Goal: Transaction & Acquisition: Obtain resource

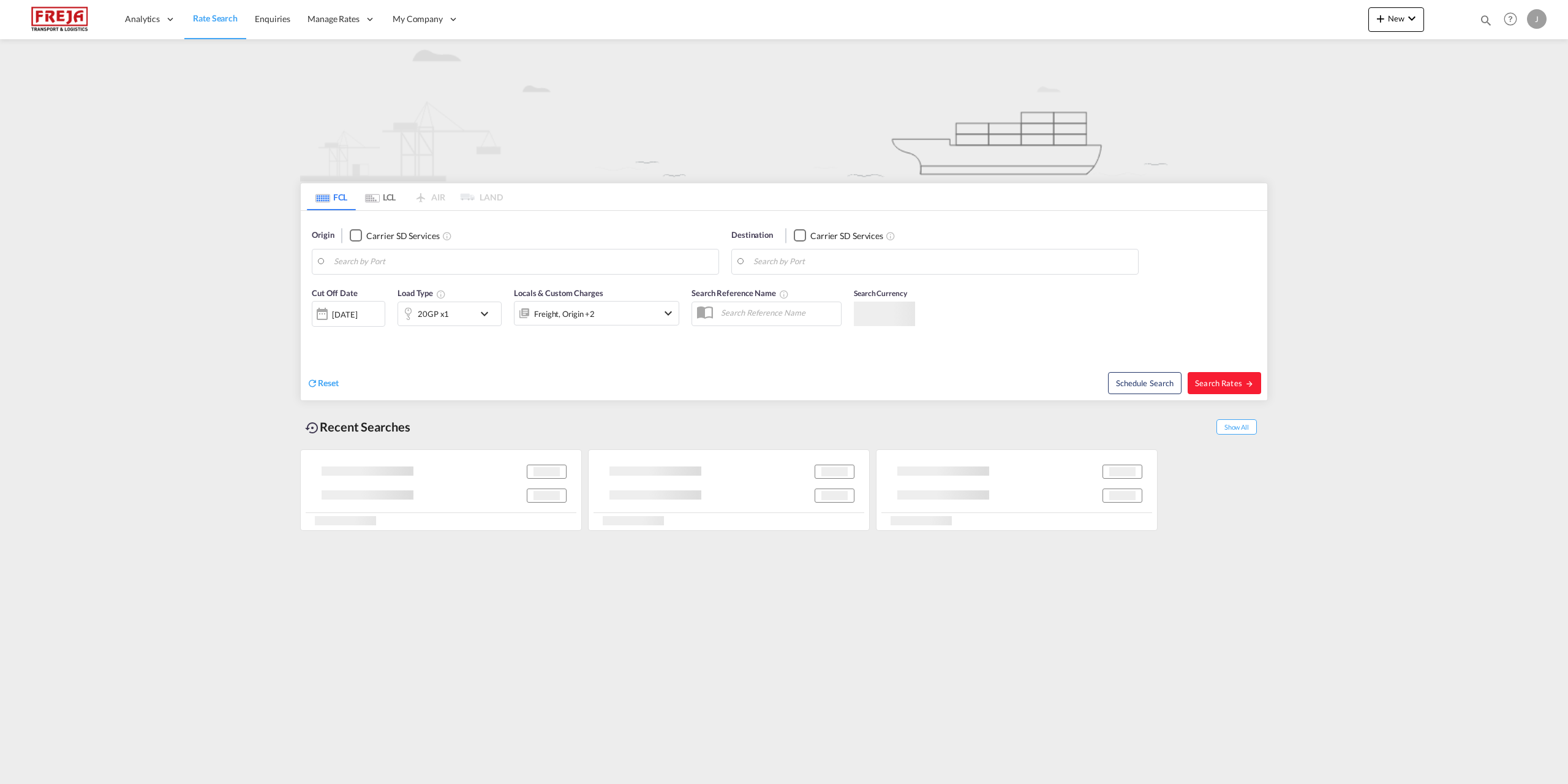
type input "[PERSON_NAME] ([PERSON_NAME]), [GEOGRAPHIC_DATA]"
type input "Raumo (Rauma), [GEOGRAPHIC_DATA]"
click at [306, 158] on md-icon "Use the left and right arrow keys to navigate between tabs" at bounding box center [372, 198] width 15 height 9
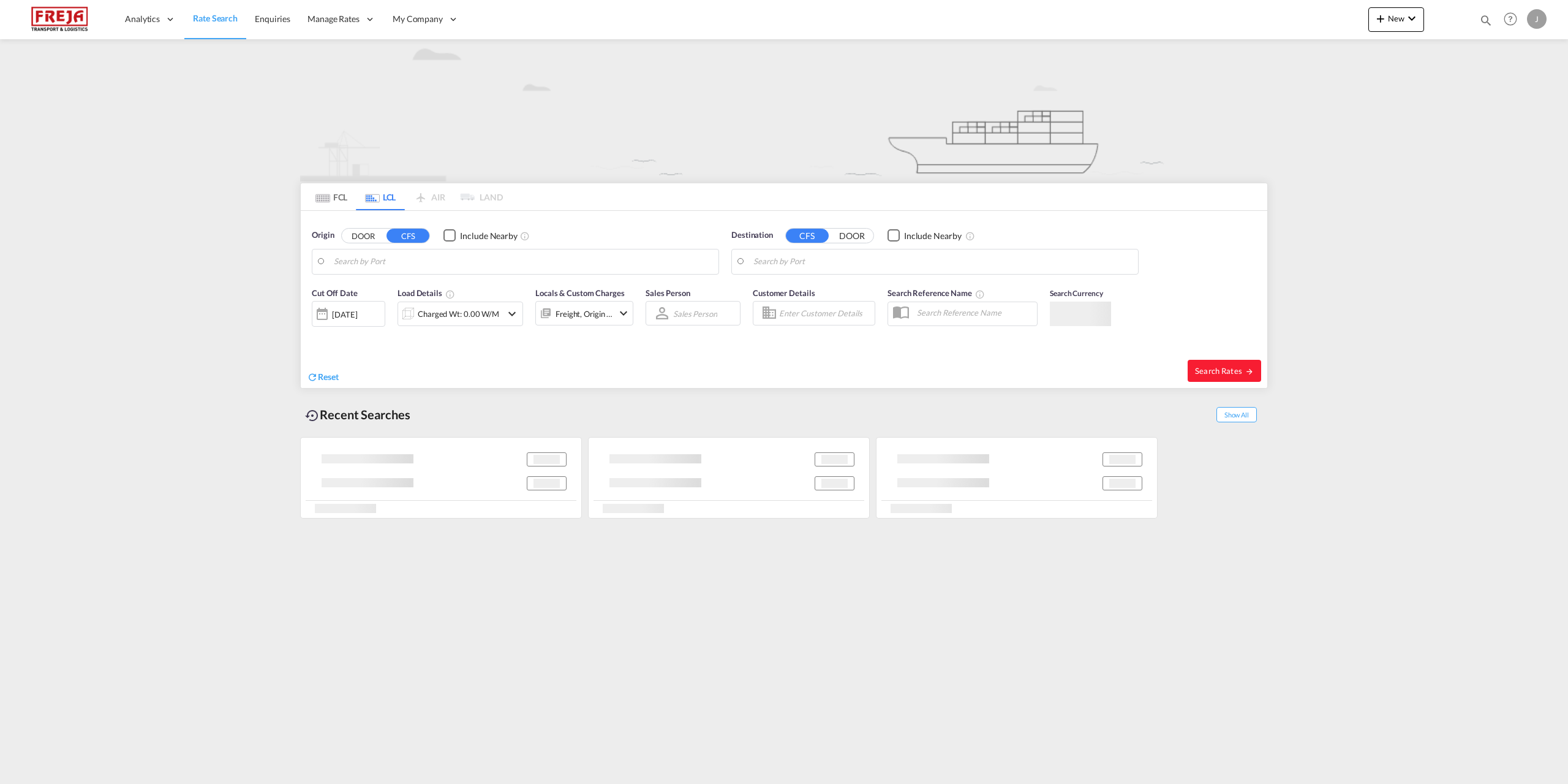
click at [306, 158] on body "Analytics Reports Dashboard Rate Search Enquiries Manage Rates Contract Rates" at bounding box center [784, 392] width 1568 height 784
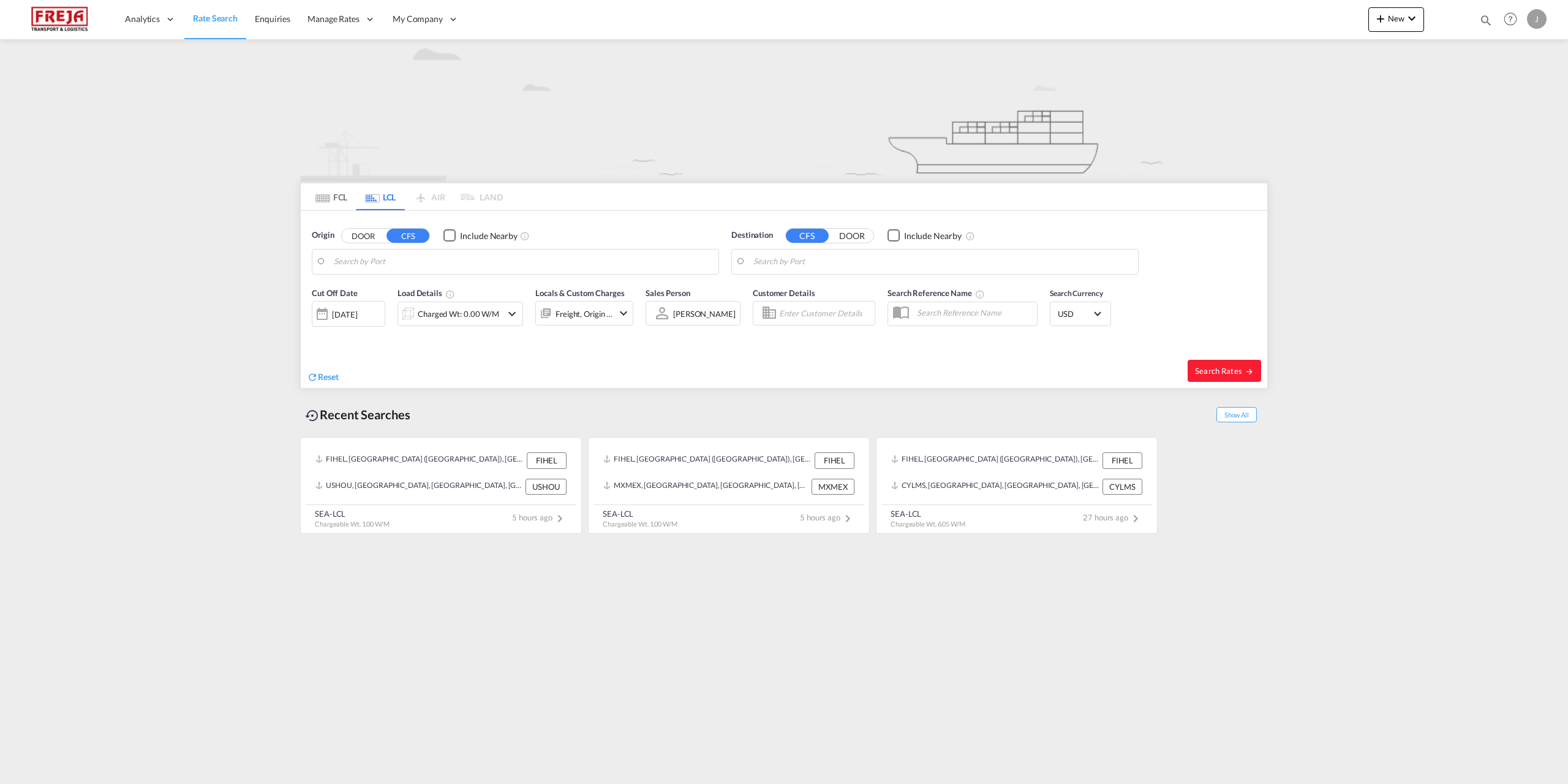
click at [306, 158] on body "Analytics Reports Dashboard Rate Search Enquiries Manage Rates Contract Rates" at bounding box center [784, 392] width 1568 height 784
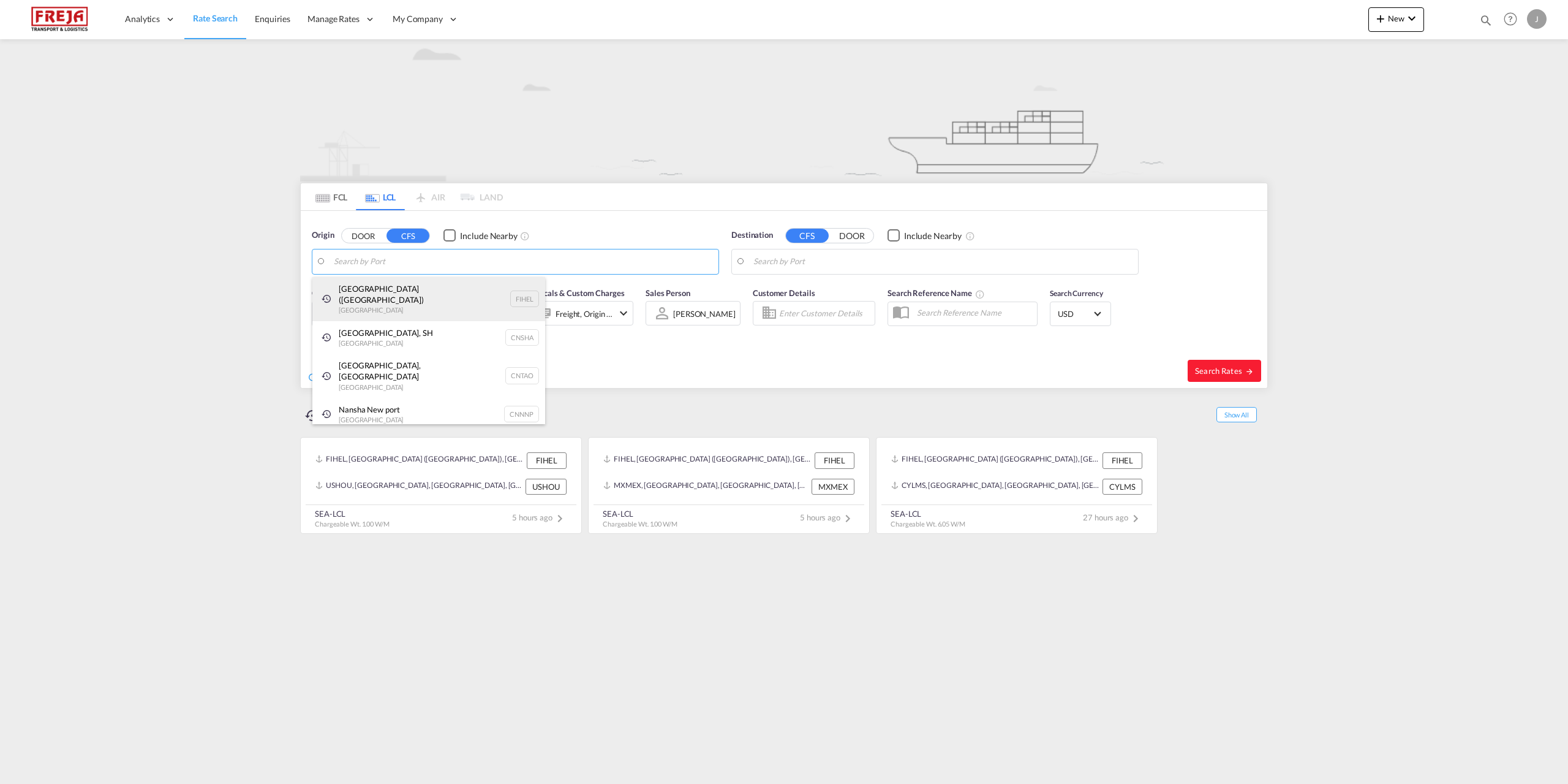
click at [306, 158] on div "Helsingfors (Helsinki) Finland FIHEL" at bounding box center [429, 299] width 233 height 44
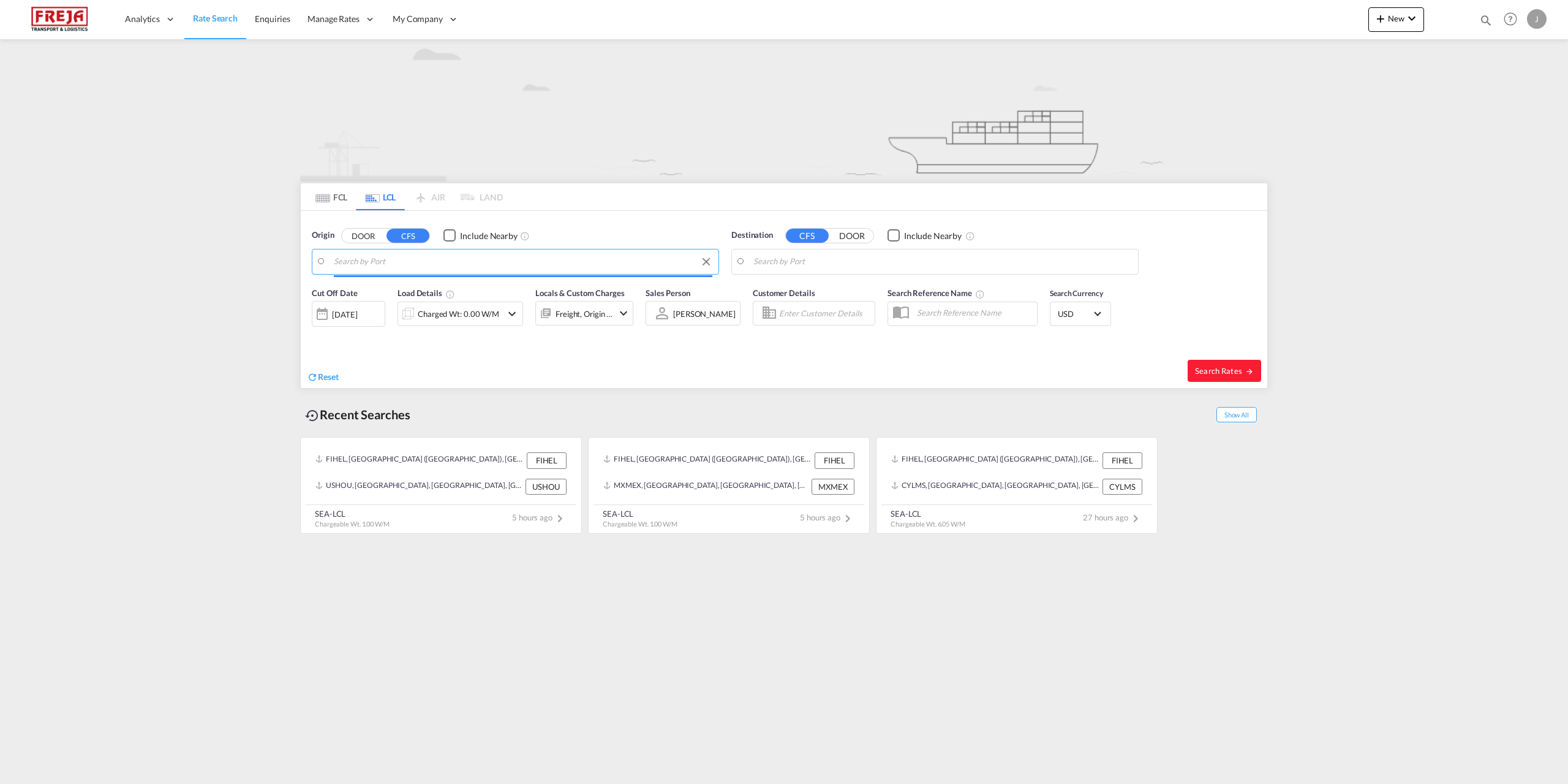
type input "Helsingfors (Helsinki), FIHEL"
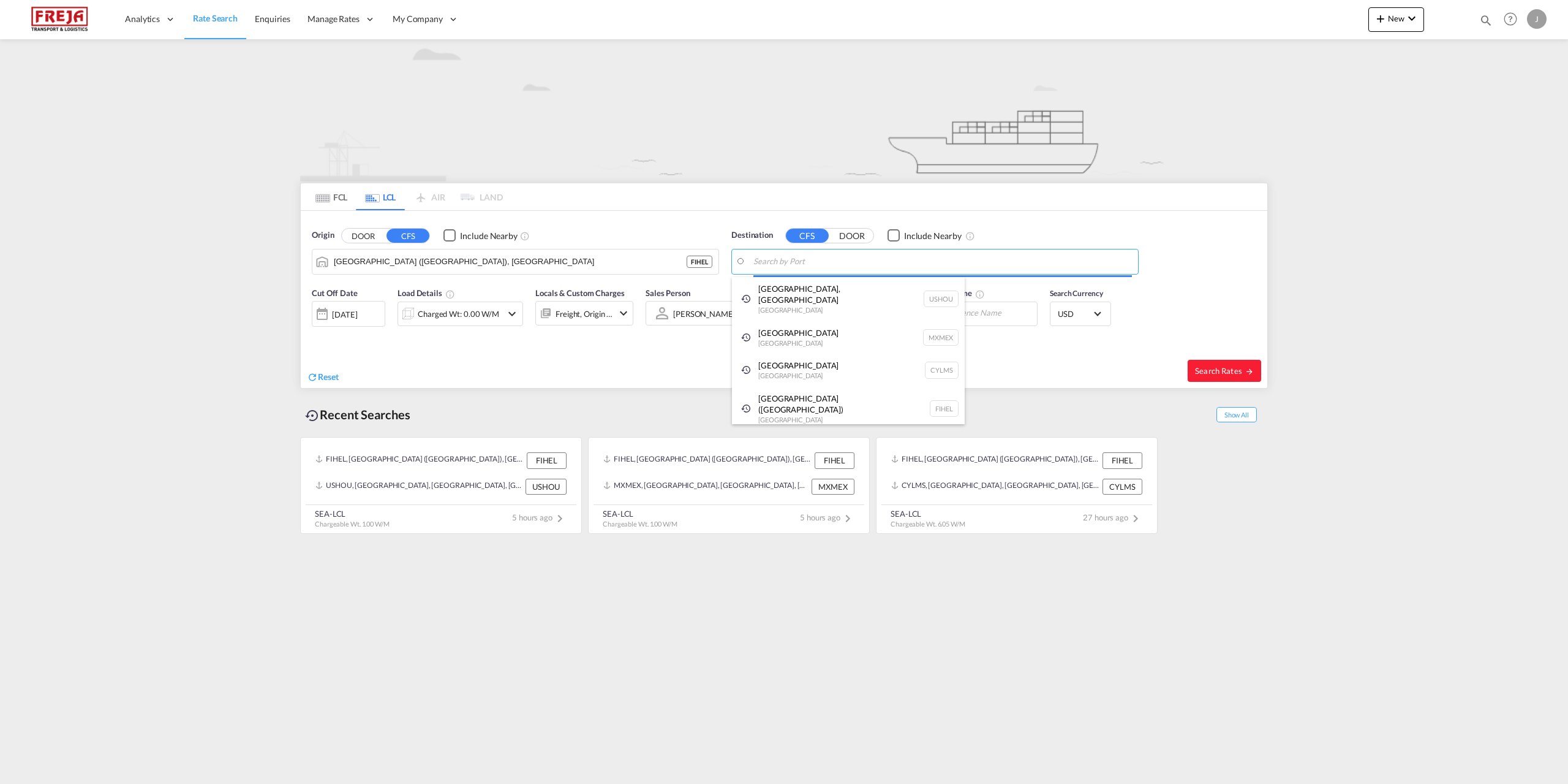
click at [306, 158] on body "Analytics Reports Dashboard Rate Search Enquiries Manage Rates Contract Rates" at bounding box center [784, 392] width 1568 height 784
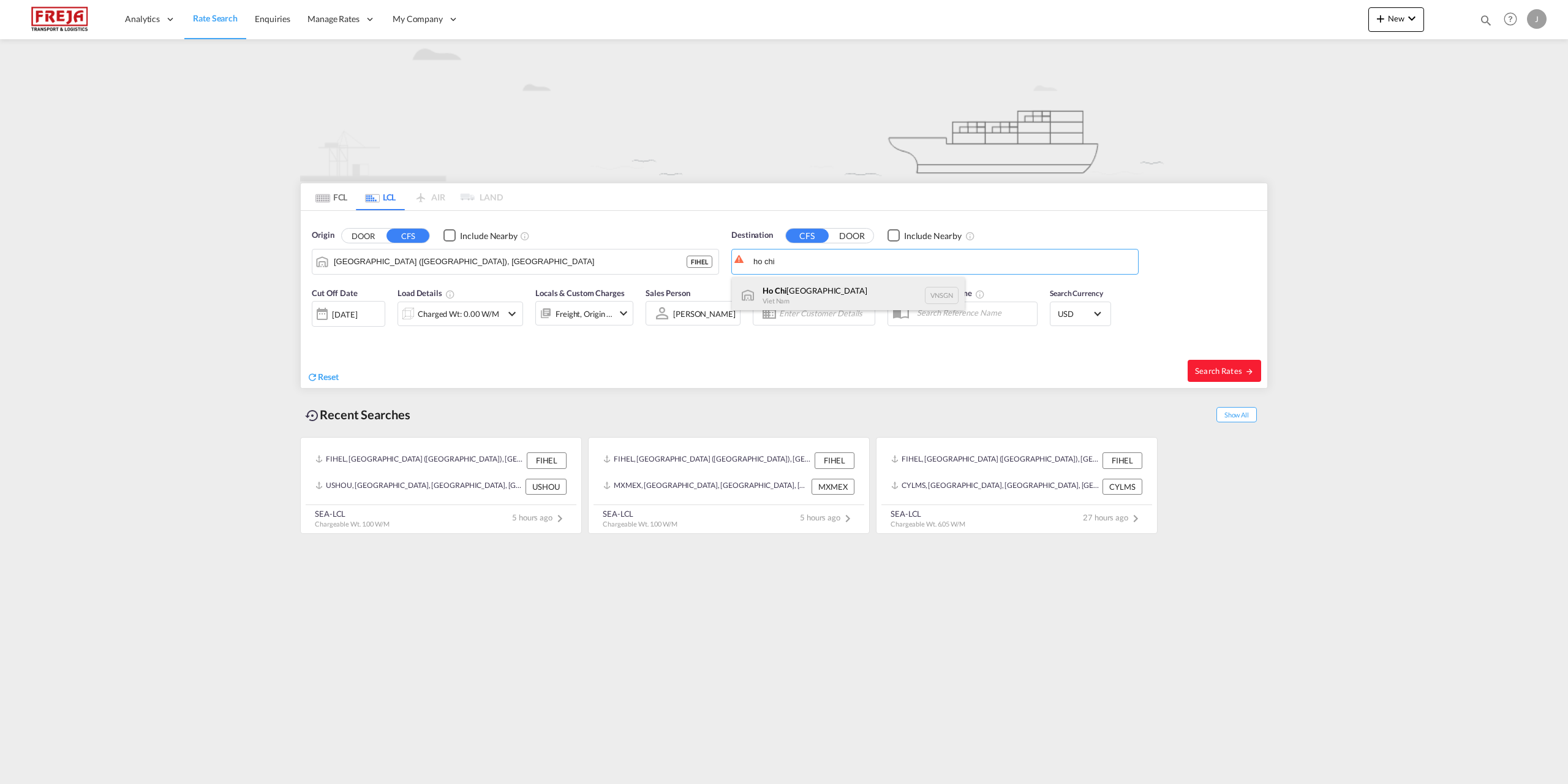
click at [306, 158] on div "Ho Chi Minh City Viet Nam VNSGN" at bounding box center [849, 295] width 233 height 37
type input "Ho Chi Minh City, VNSGN"
click at [306, 158] on div "Charged Wt: 0.00 W/M" at bounding box center [458, 314] width 81 height 17
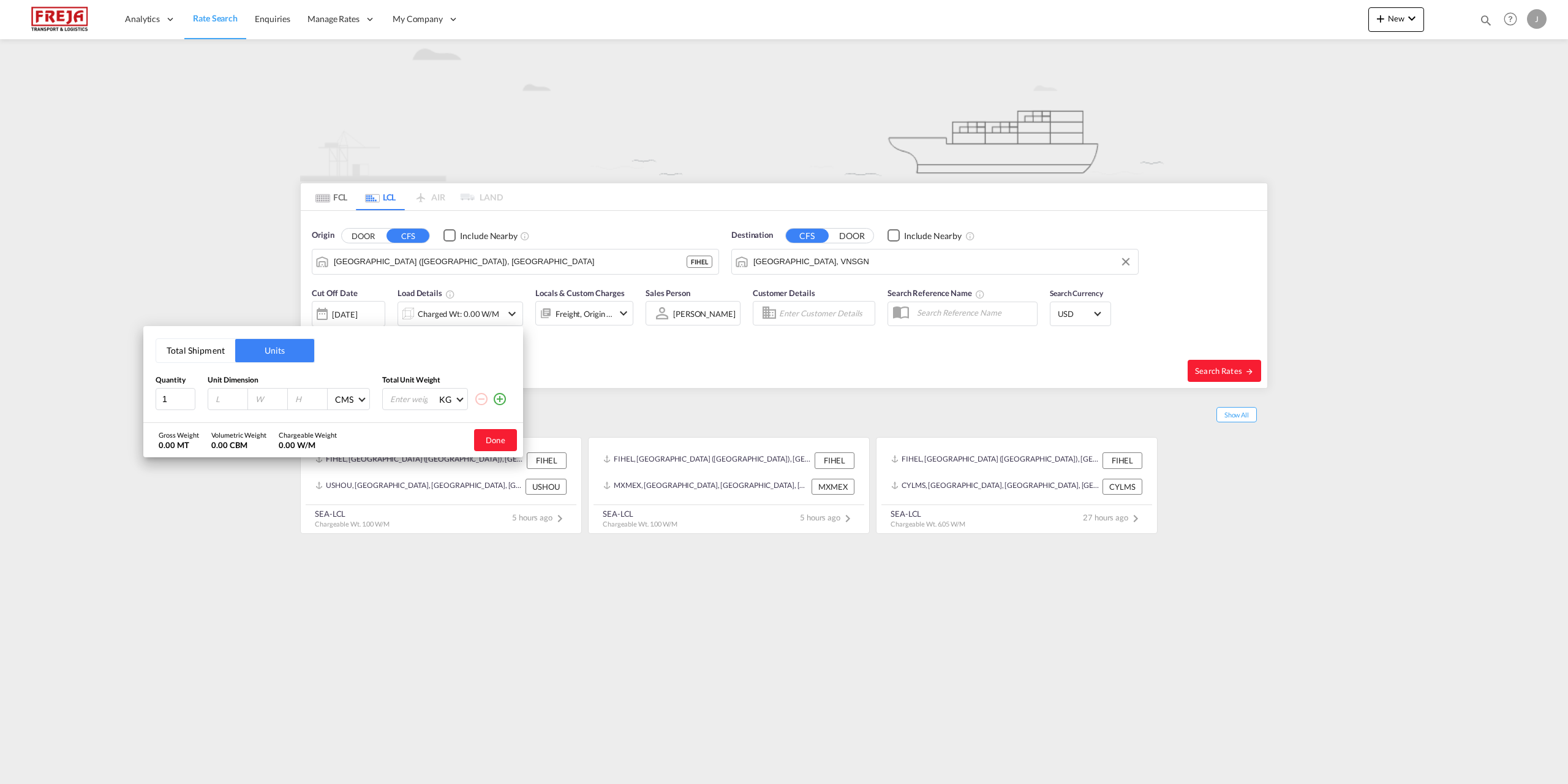
click at [251, 158] on button "Units" at bounding box center [275, 350] width 79 height 23
click at [187, 158] on button "Total Shipment" at bounding box center [196, 350] width 79 height 23
click at [229, 158] on input "0" at bounding box center [239, 400] width 49 height 21
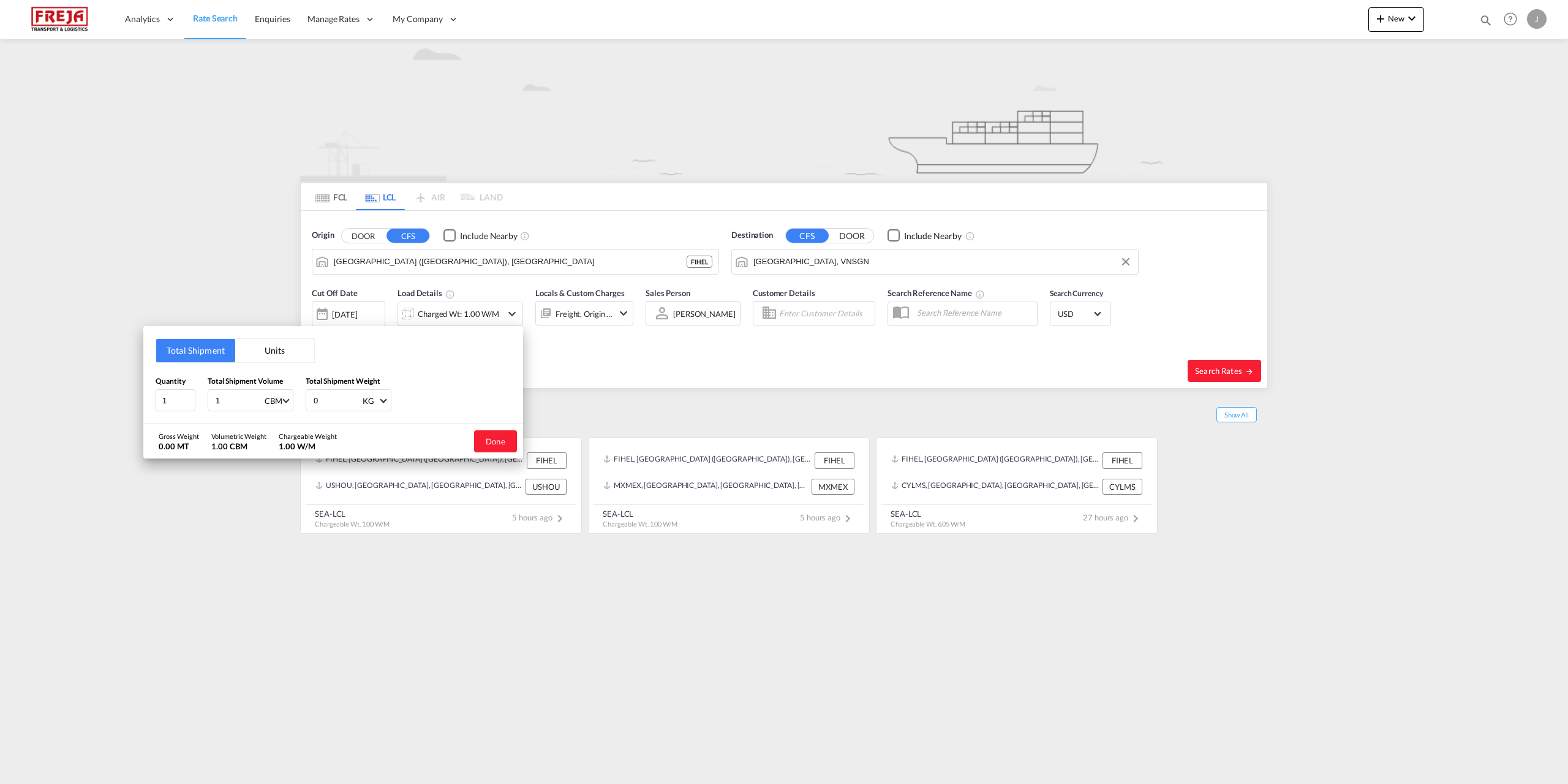
type input "1"
click at [306, 158] on input "0" at bounding box center [337, 400] width 49 height 21
type input "1000"
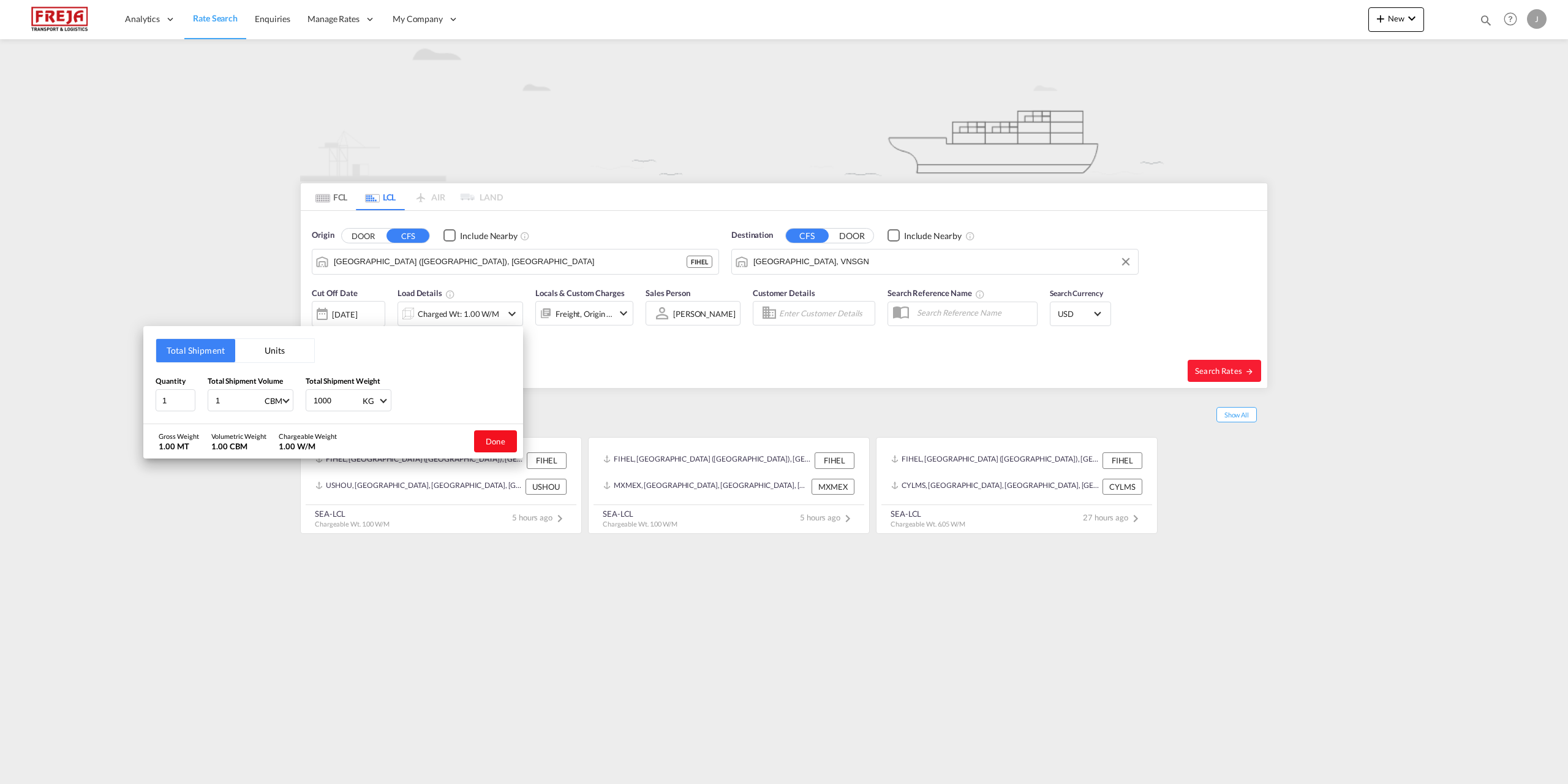
click at [306, 158] on button "Done" at bounding box center [496, 441] width 43 height 22
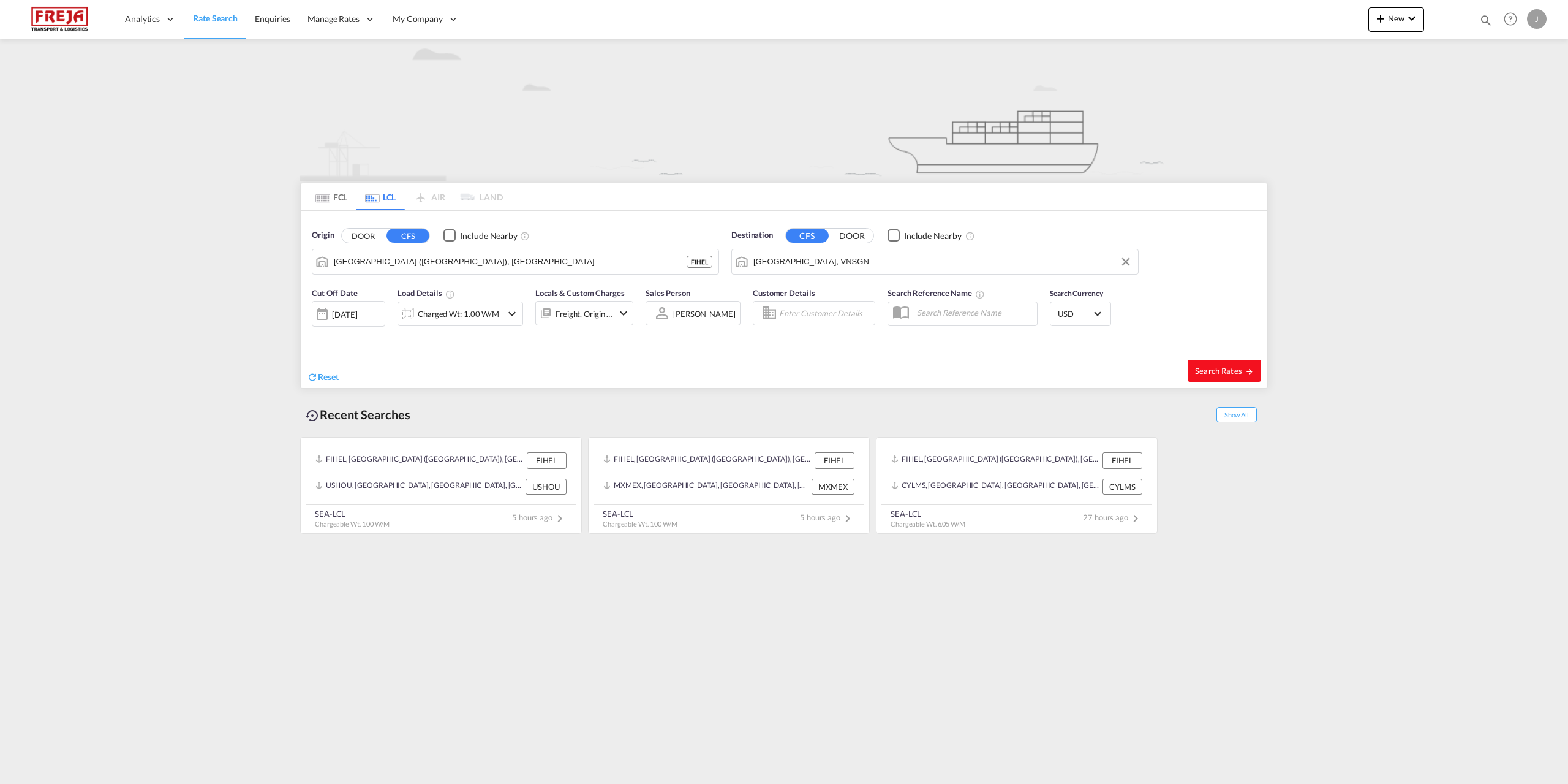
click at [306, 158] on button "Search Rates" at bounding box center [1224, 370] width 73 height 22
type input "FIHEL to VNSGN / 11 Sep 2025"
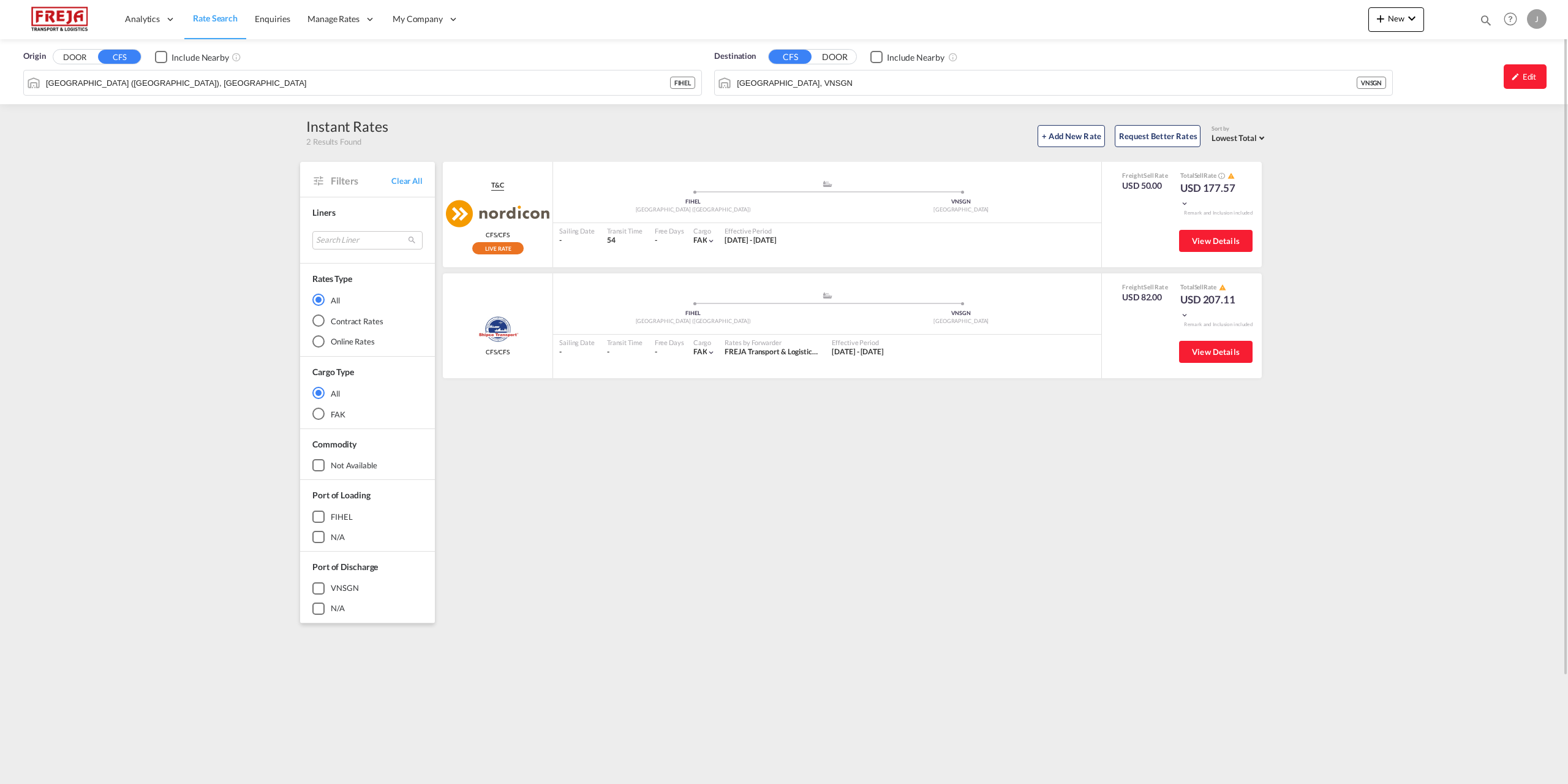
click at [232, 19] on span "Rate Search" at bounding box center [215, 18] width 44 height 11
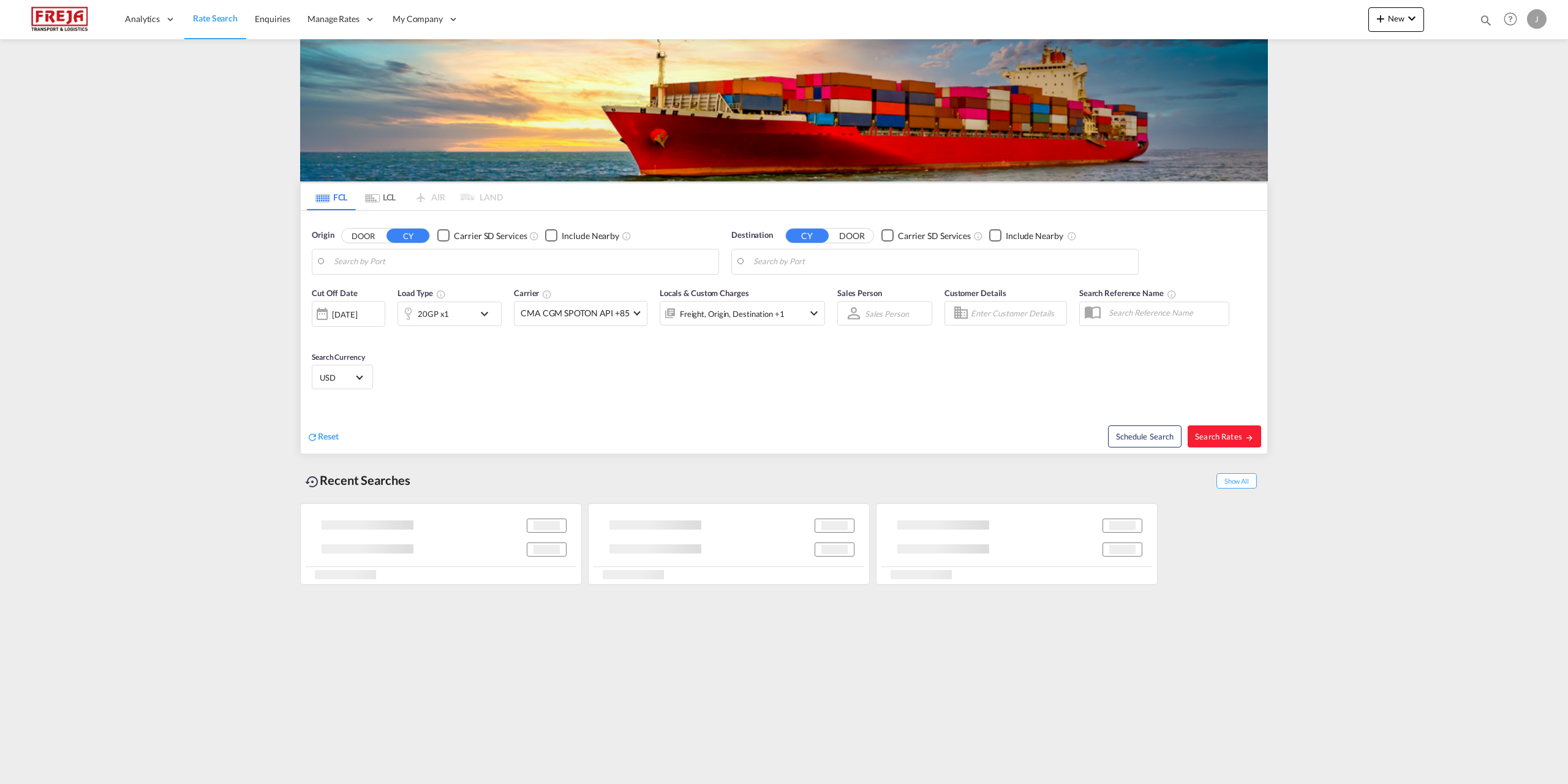
type input "Jawaharlal Nehru (Nhava Sheva), INNSA"
type input "Raumo (Rauma), FIRAU"
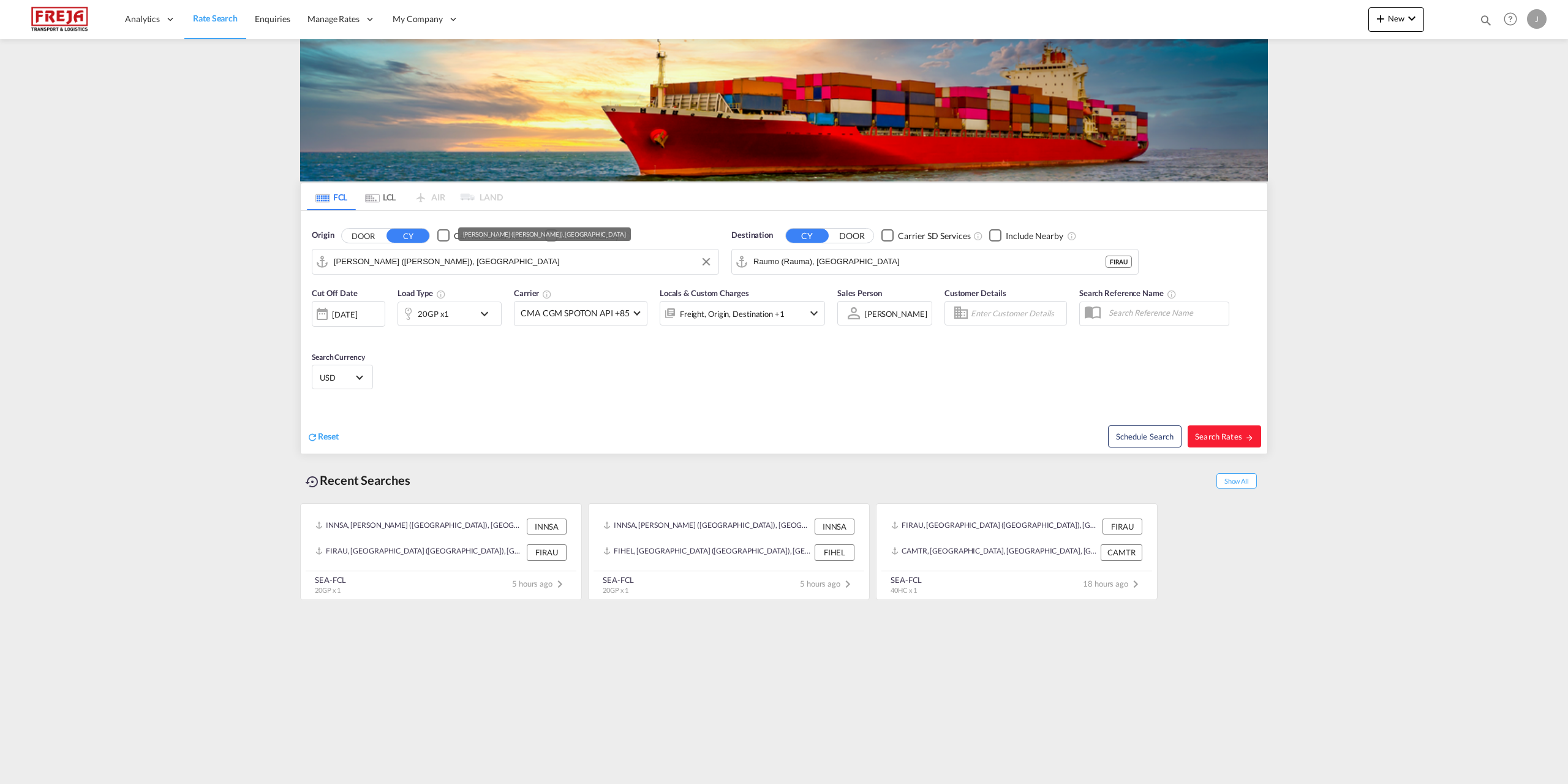
click at [306, 158] on input "Jawaharlal Nehru (Nhava Sheva), INNSA" at bounding box center [523, 261] width 378 height 18
click at [306, 158] on div "Raumo ( Rauma ) Finland FIRAU" at bounding box center [429, 295] width 233 height 37
type input "Raumo (Rauma), FIRAU"
click at [306, 158] on input "Raumo (Rauma), FIRAU" at bounding box center [942, 261] width 378 height 18
click at [306, 158] on div "Jeddah Saudi Arabia SAJED" at bounding box center [849, 295] width 233 height 37
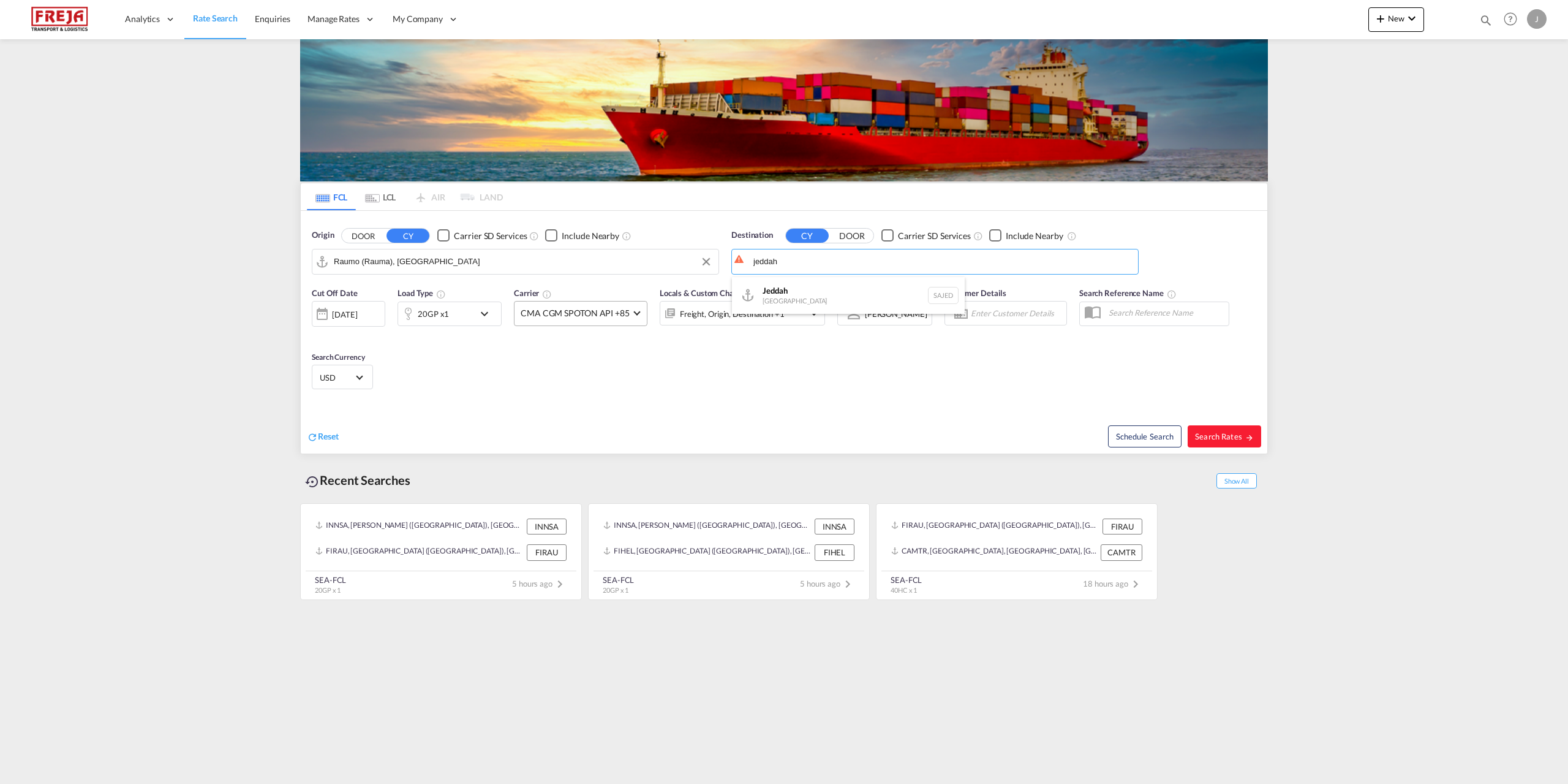
type input "Jeddah, SAJED"
click at [306, 158] on div "20GP x1" at bounding box center [433, 314] width 31 height 17
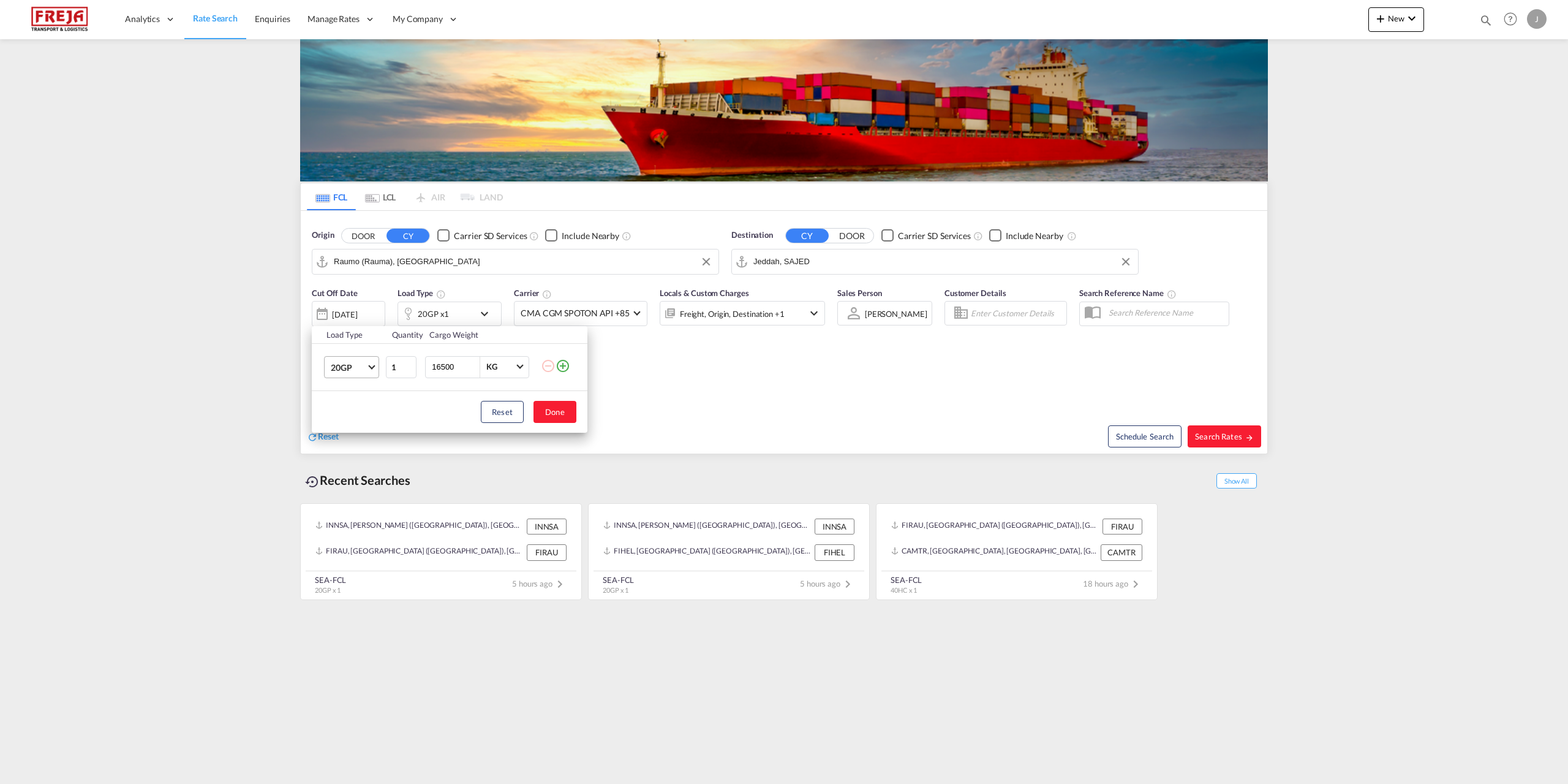
click at [306, 158] on span "20GP" at bounding box center [349, 367] width 35 height 12
click at [306, 158] on md-option "40HC" at bounding box center [363, 426] width 83 height 30
click at [306, 158] on button "Done" at bounding box center [555, 411] width 43 height 22
click at [306, 158] on span "Search Rates" at bounding box center [1224, 436] width 59 height 10
type input "FIRAU to SAJED / 11 Sep 2025"
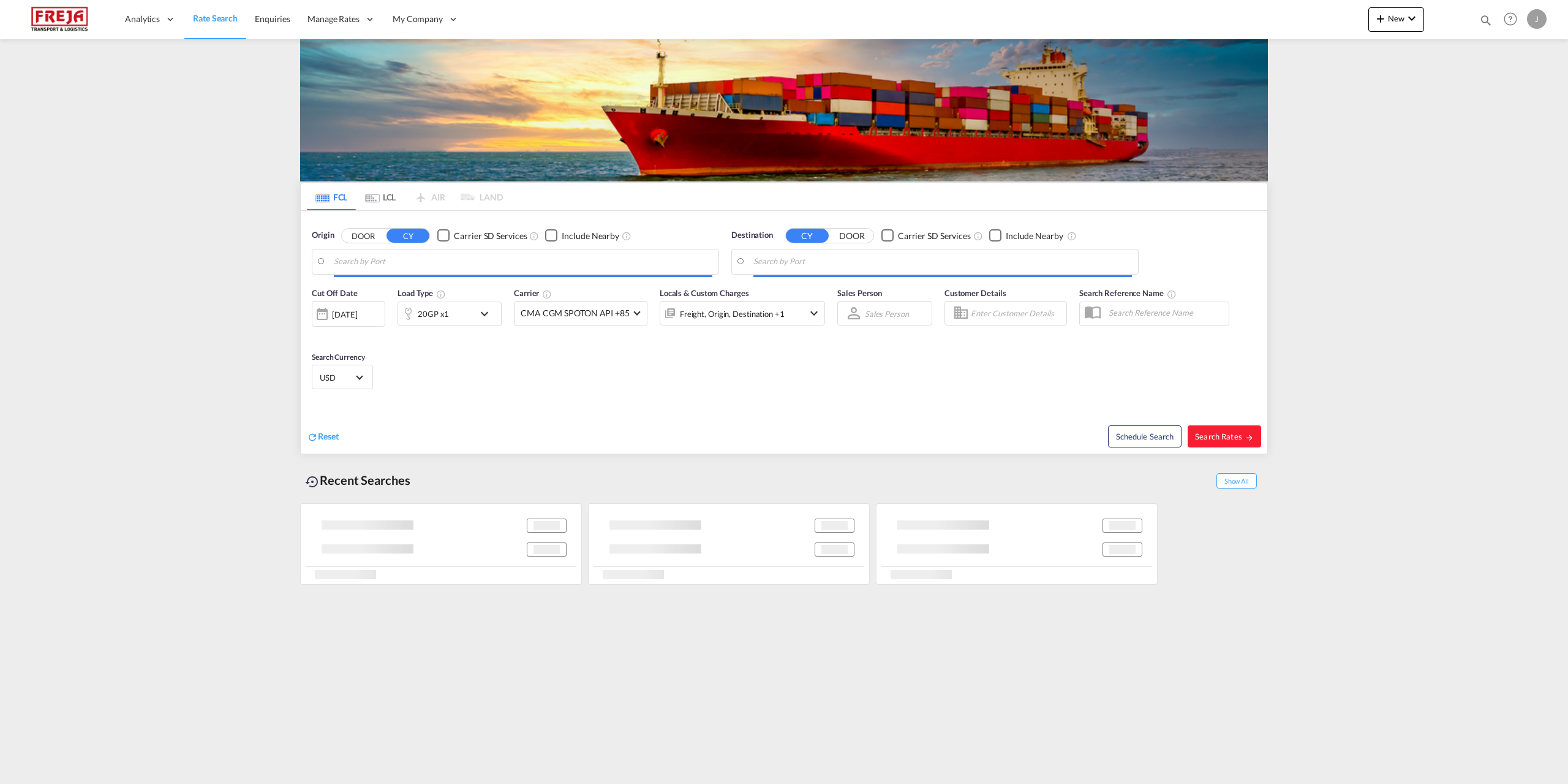
type input "[GEOGRAPHIC_DATA] ([GEOGRAPHIC_DATA]), [GEOGRAPHIC_DATA]"
type input "Jeddah, SAJED"
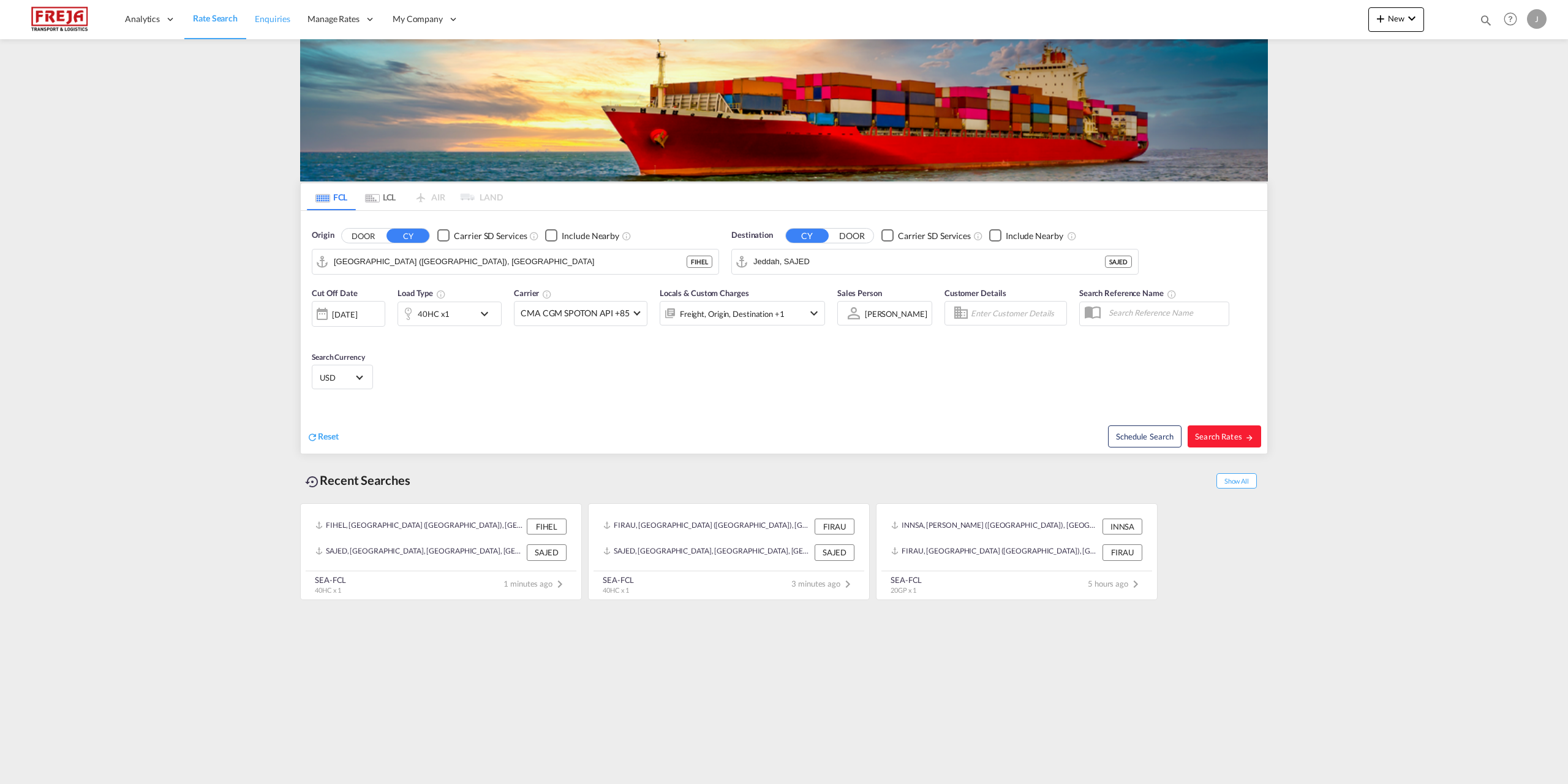
click at [275, 21] on span "Enquiries" at bounding box center [273, 18] width 35 height 11
